Goal: Task Accomplishment & Management: Manage account settings

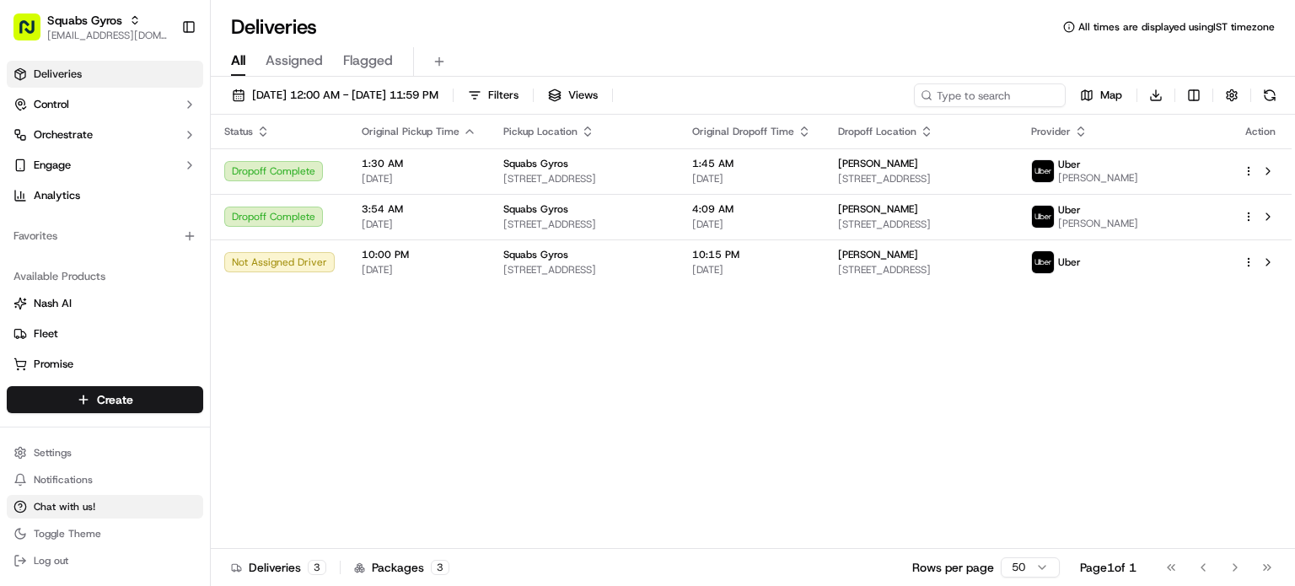
click at [71, 504] on span "Chat with us!" at bounding box center [65, 506] width 62 height 13
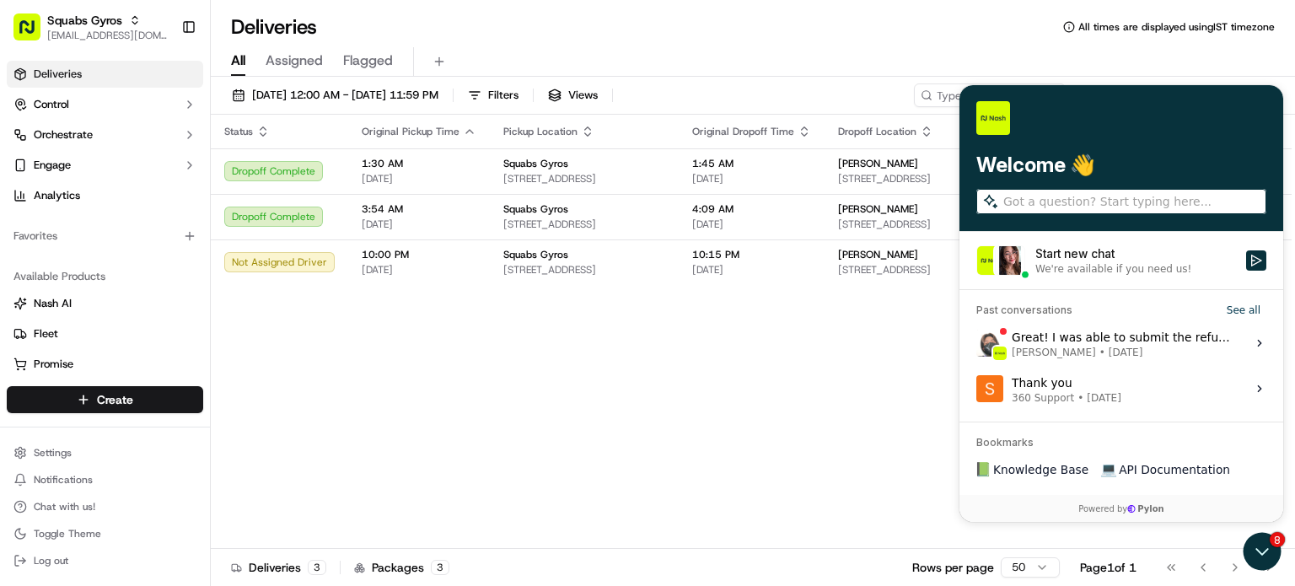
click at [1065, 197] on input "search" at bounding box center [1133, 201] width 260 height 18
type input "Hi"
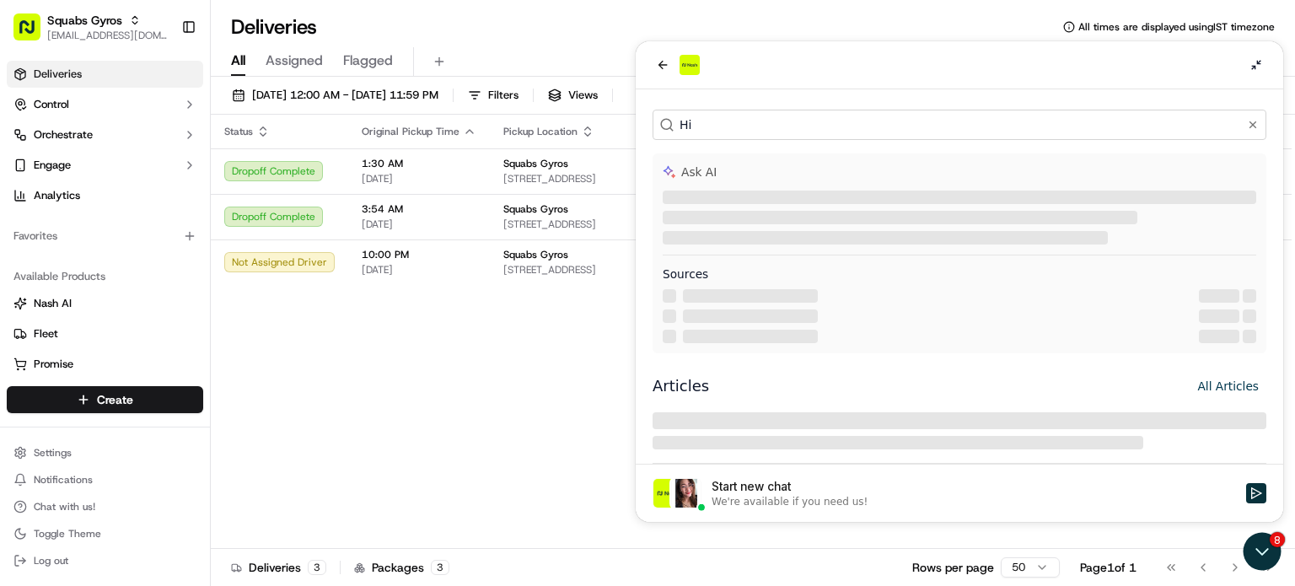
click at [796, 491] on div "Start new chat" at bounding box center [973, 486] width 524 height 17
click at [1246, 491] on button "Start new chat We're available if you need us!" at bounding box center [1256, 493] width 20 height 20
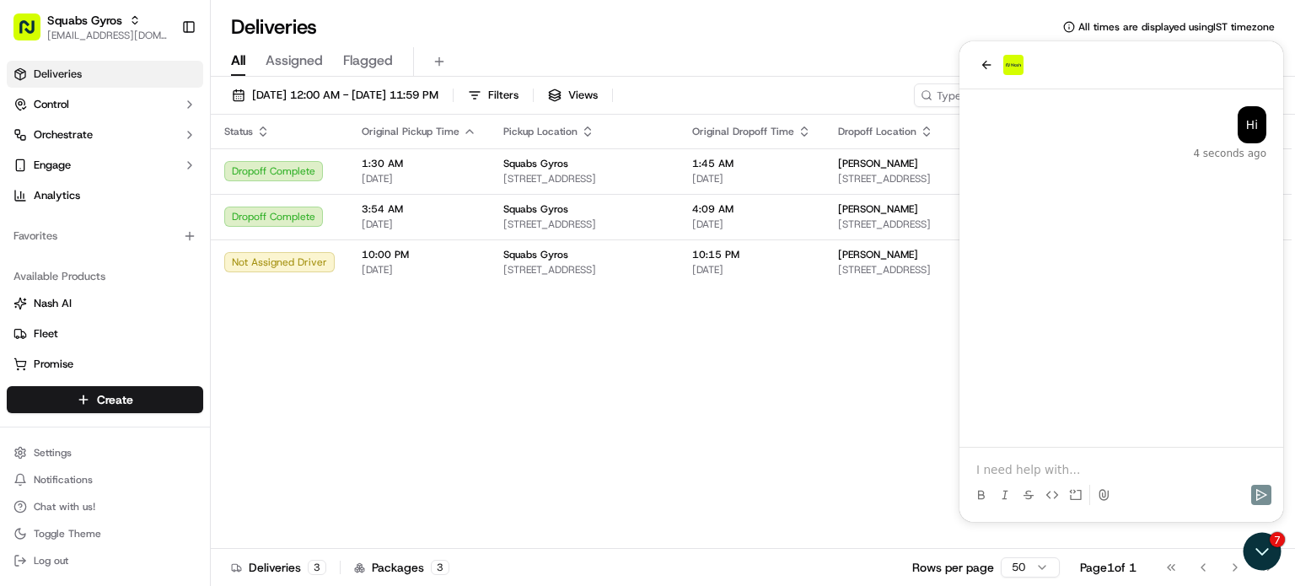
click at [1001, 462] on p at bounding box center [1121, 469] width 290 height 17
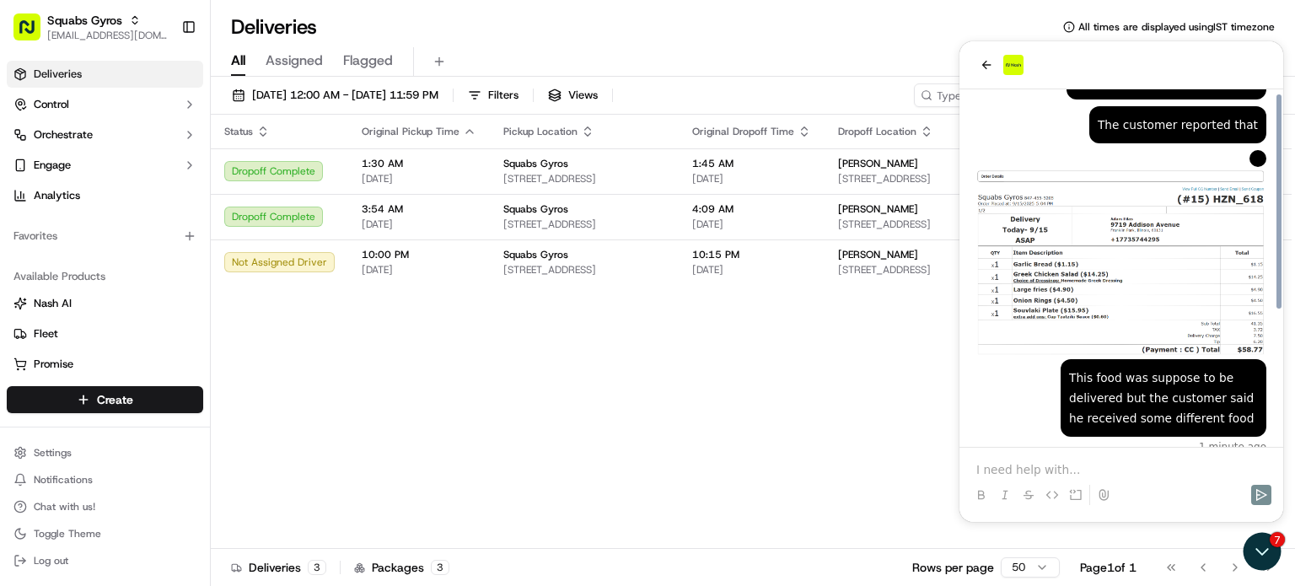
scroll to position [221, 0]
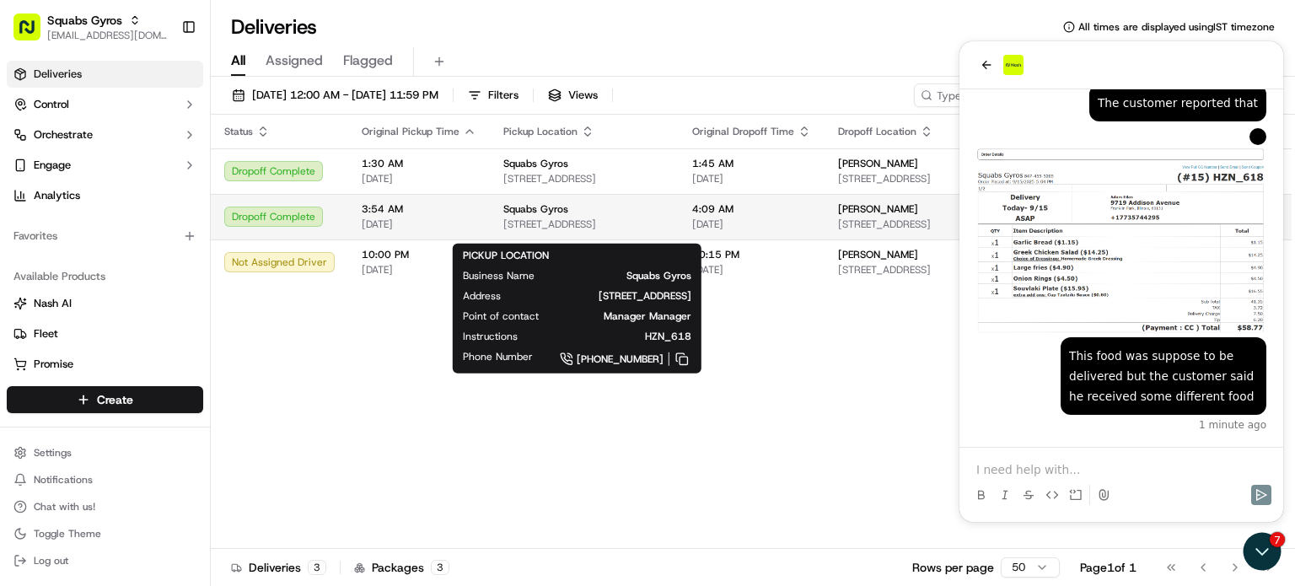
click at [661, 231] on span "[STREET_ADDRESS]" at bounding box center [584, 223] width 162 height 13
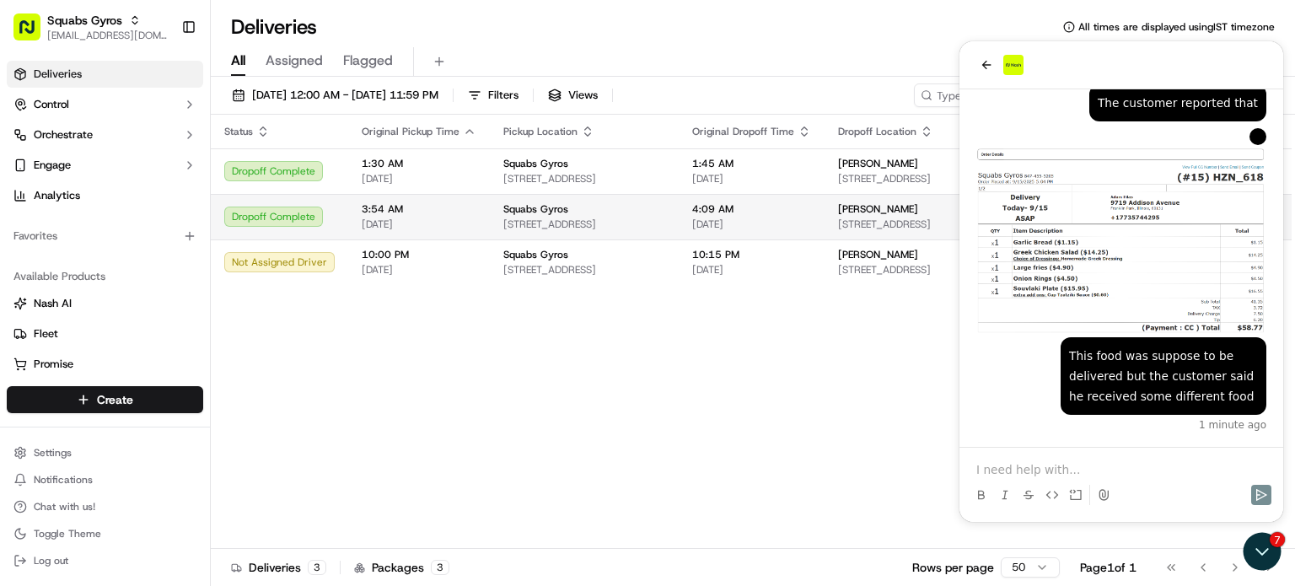
click at [769, 228] on span "[DATE]" at bounding box center [751, 223] width 119 height 13
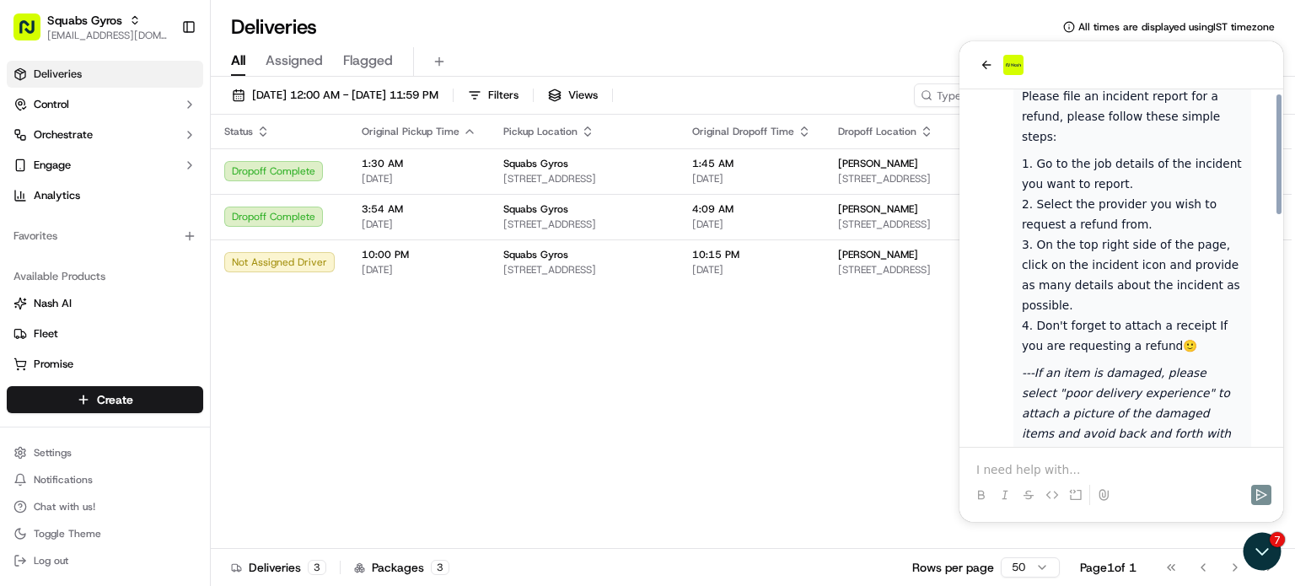
scroll to position [679, 0]
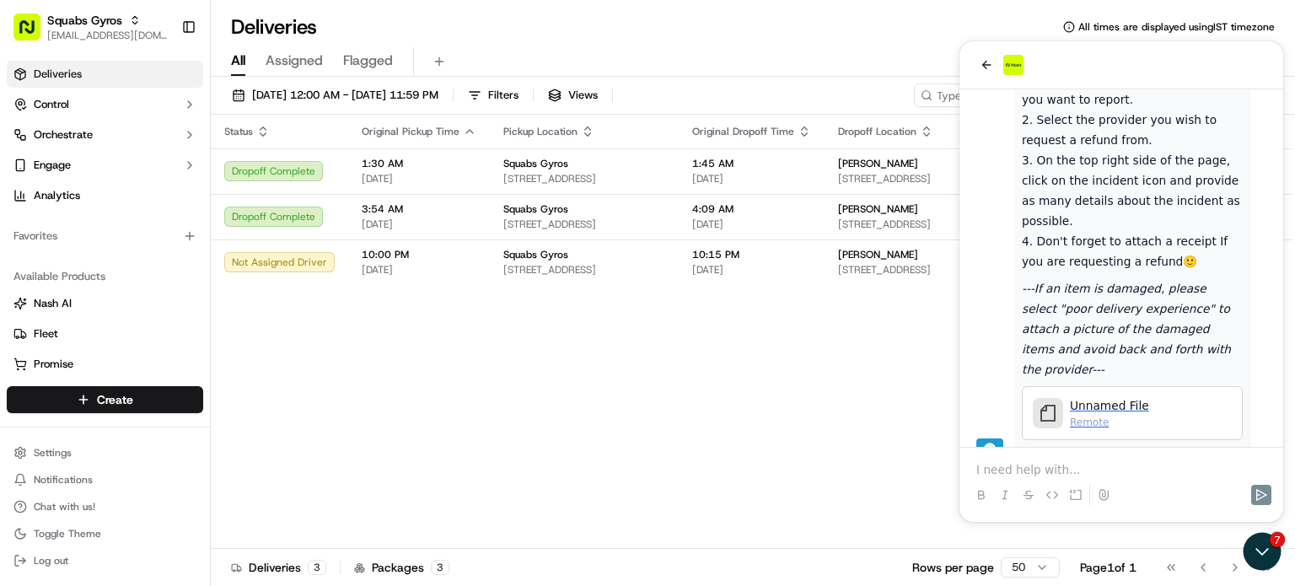
click at [1105, 397] on span "Unnamed File" at bounding box center [1109, 405] width 79 height 17
click at [1029, 467] on p at bounding box center [1121, 469] width 290 height 17
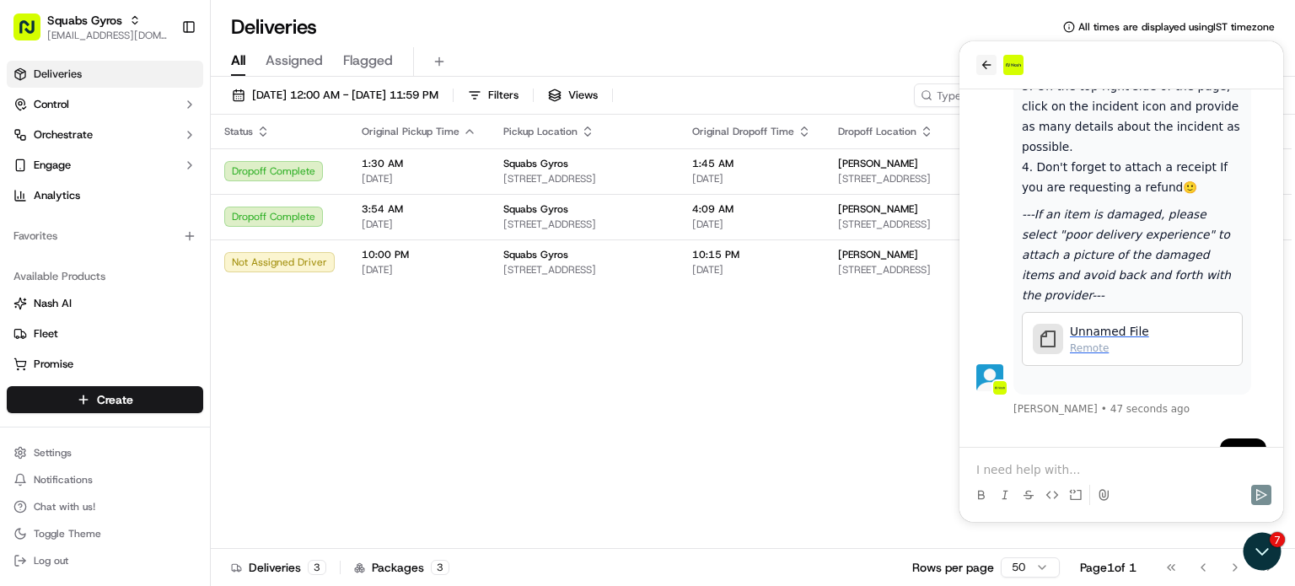
click at [984, 64] on icon "back" at bounding box center [985, 64] width 13 height 13
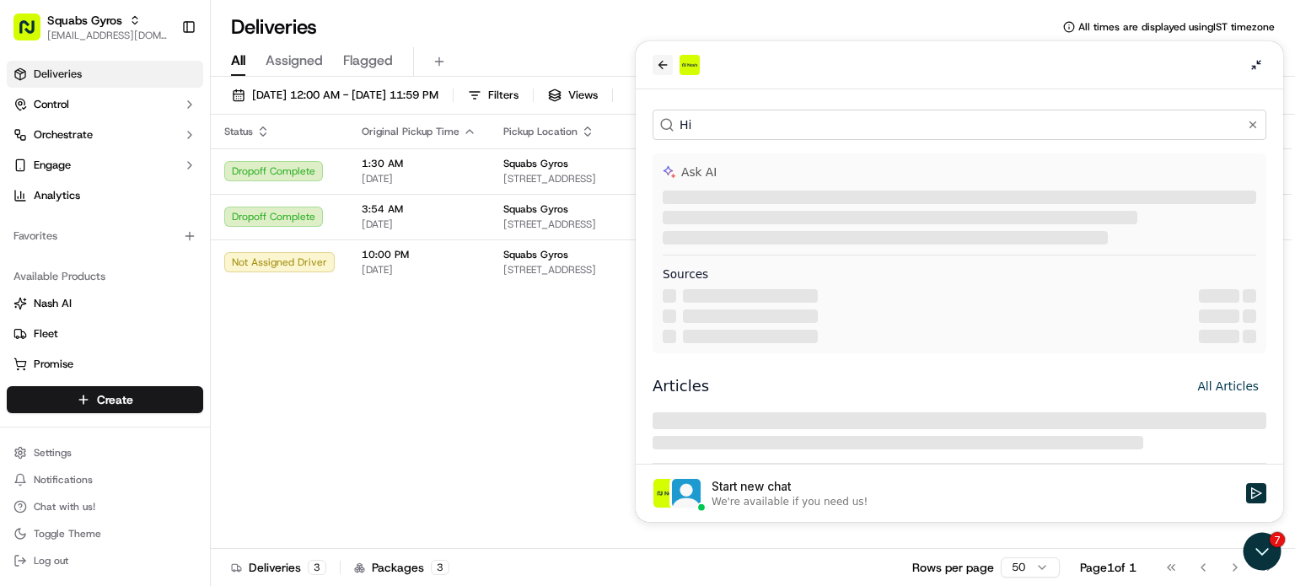
click at [661, 63] on icon "back" at bounding box center [662, 64] width 13 height 13
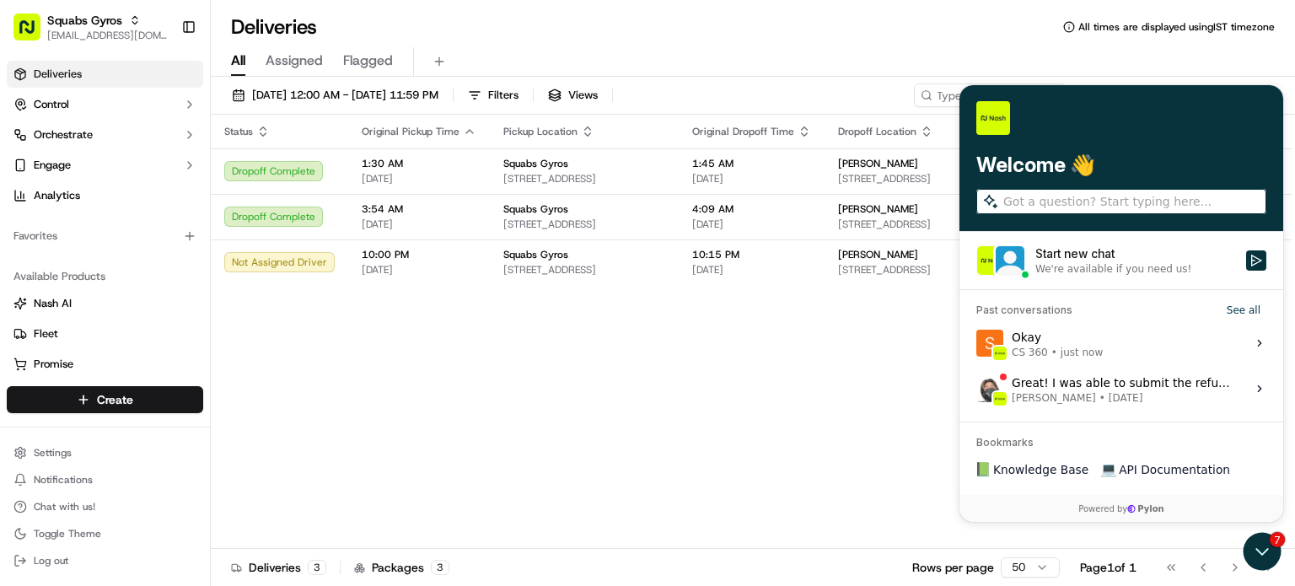
click at [728, 378] on div "Status Original Pickup Time Pickup Location Original Dropoff Time Dropoff Locat…" at bounding box center [751, 332] width 1081 height 434
click at [730, 378] on div "Status Original Pickup Time Pickup Location Original Dropoff Time Dropoff Locat…" at bounding box center [751, 332] width 1081 height 434
click at [873, 37] on div "Deliveries All times are displayed using IST timezone" at bounding box center [753, 26] width 1084 height 27
click at [775, 366] on div "Status Original Pickup Time Pickup Location Original Dropoff Time Dropoff Locat…" at bounding box center [751, 332] width 1081 height 434
click at [875, 406] on div "Status Original Pickup Time Pickup Location Original Dropoff Time Dropoff Locat…" at bounding box center [751, 332] width 1081 height 434
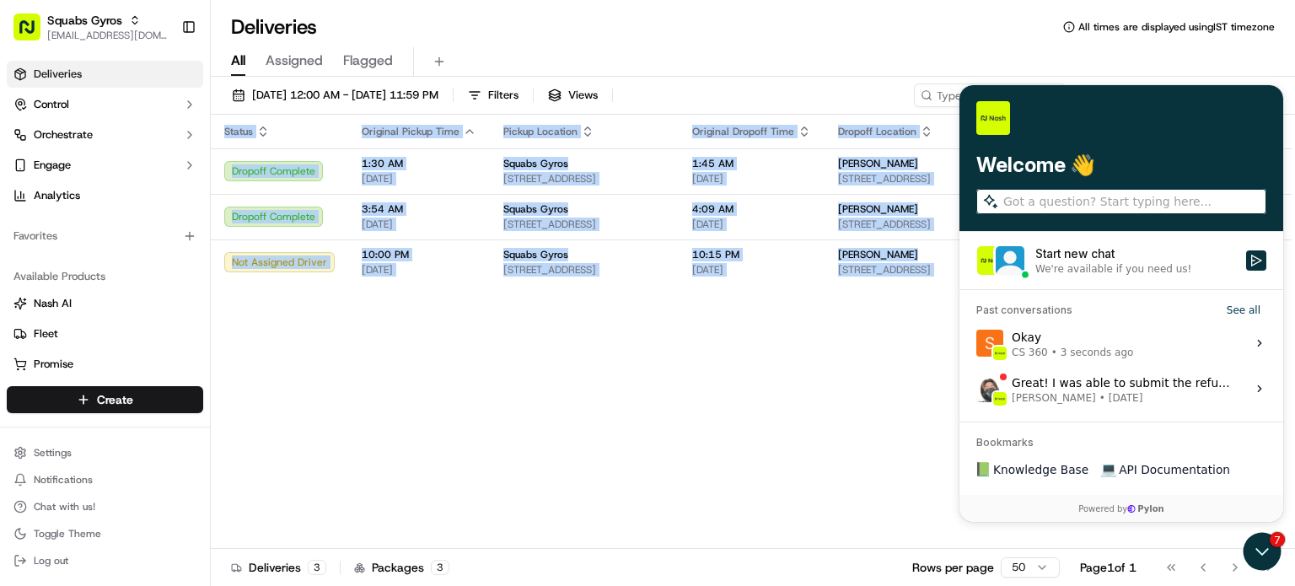
click at [875, 406] on div "Status Original Pickup Time Pickup Location Original Dropoff Time Dropoff Locat…" at bounding box center [751, 332] width 1081 height 434
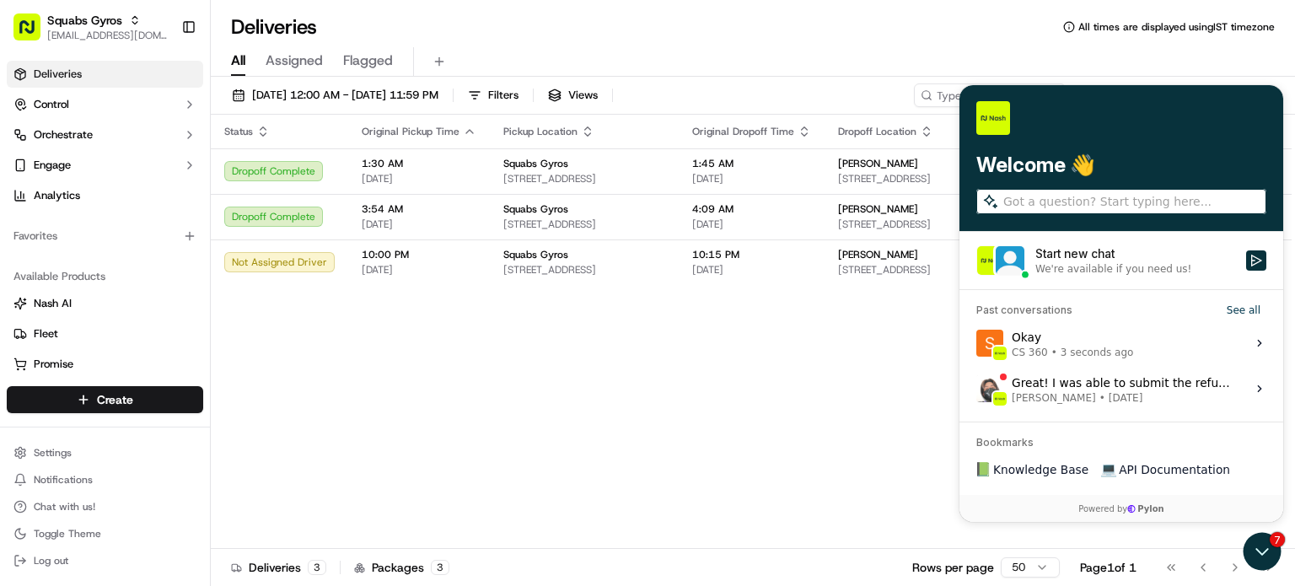
click at [872, 402] on div "Status Original Pickup Time Pickup Location Original Dropoff Time Dropoff Locat…" at bounding box center [751, 332] width 1081 height 434
click at [904, 370] on div "Status Original Pickup Time Pickup Location Original Dropoff Time Dropoff Locat…" at bounding box center [751, 332] width 1081 height 434
click at [59, 555] on span "Log out" at bounding box center [51, 560] width 35 height 13
